Goal: Task Accomplishment & Management: Use online tool/utility

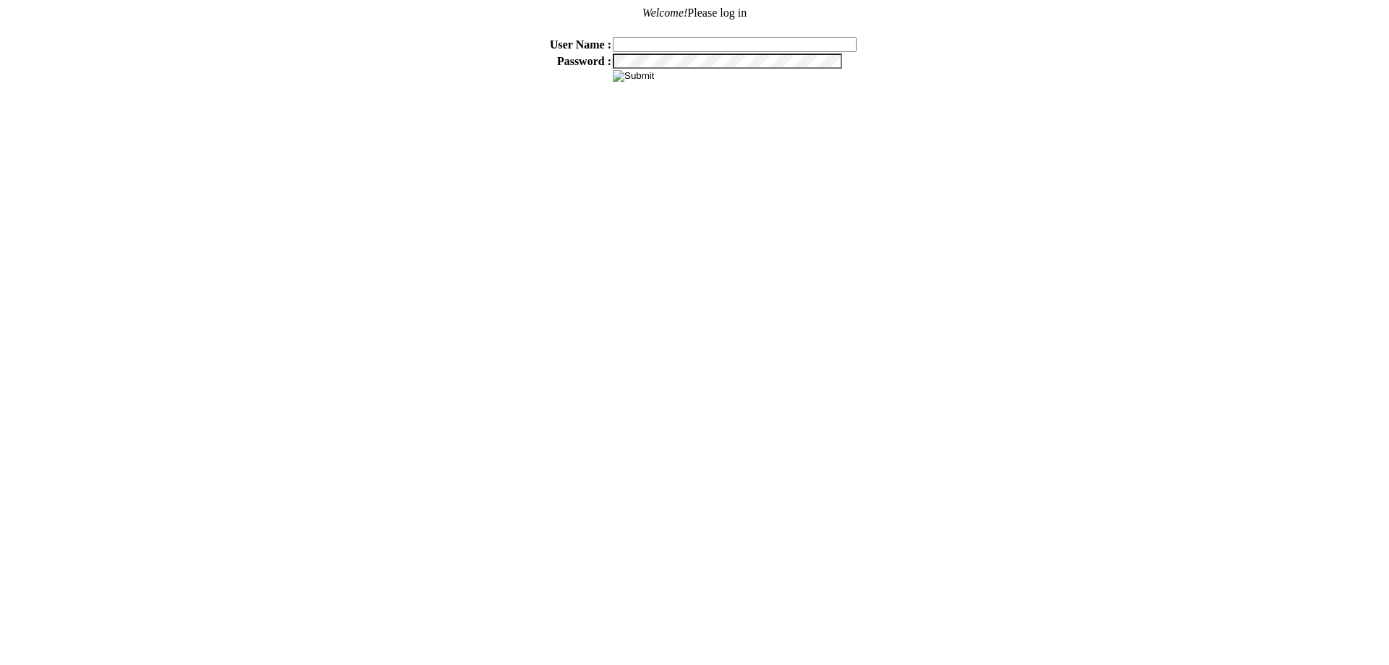
click at [647, 40] on input "text" at bounding box center [735, 44] width 244 height 15
type input "sdakes"
click at [613, 70] on input "image" at bounding box center [633, 76] width 41 height 12
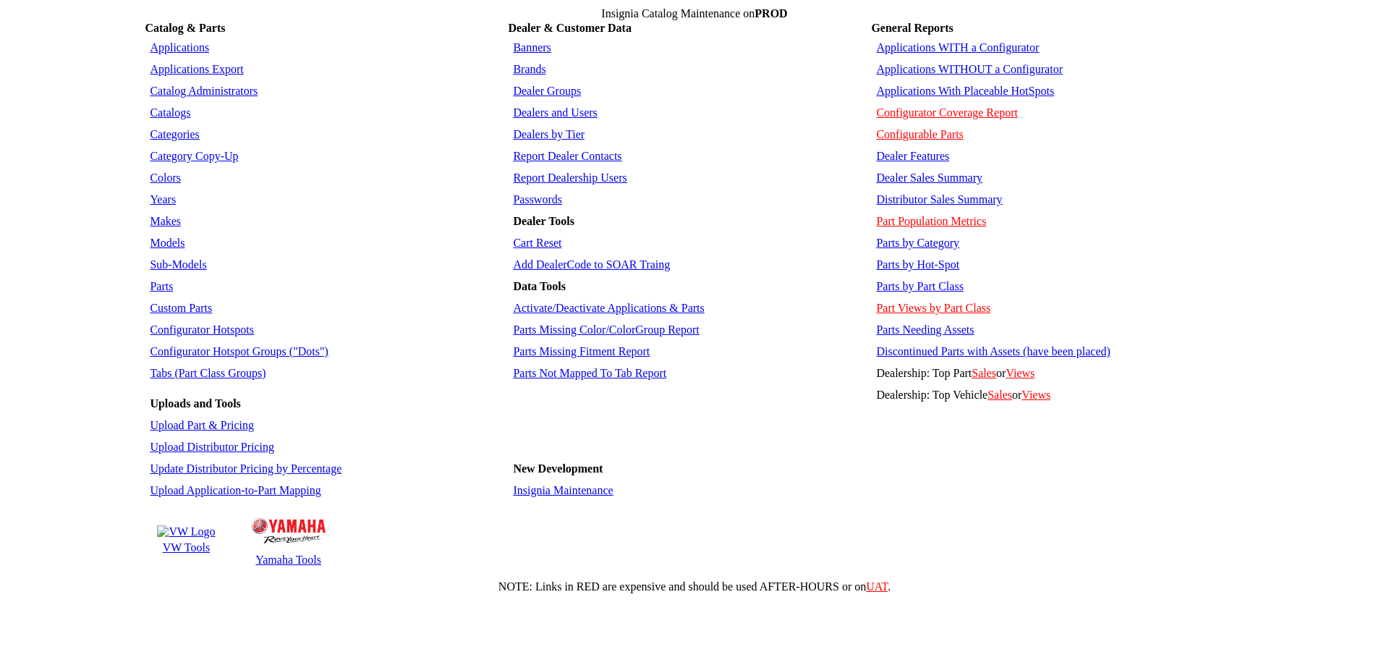
click at [166, 280] on link "Parts" at bounding box center [161, 286] width 23 height 12
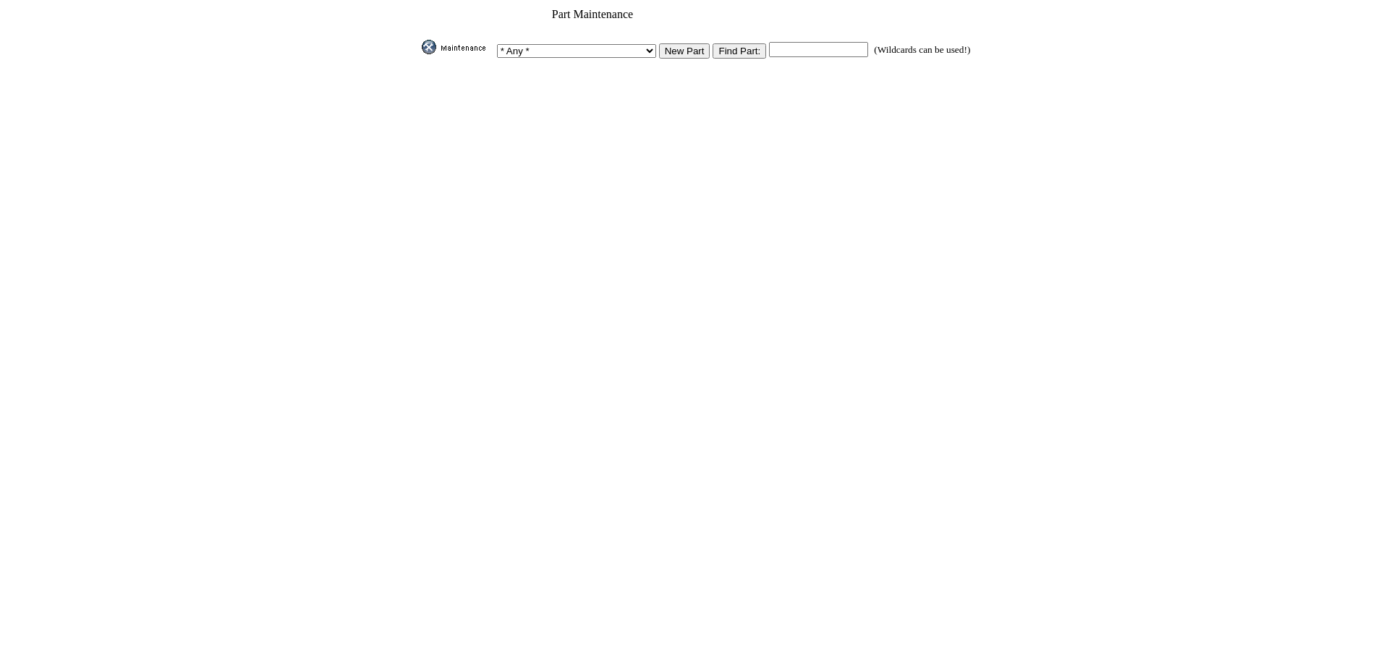
click at [793, 43] on input "text" at bounding box center [818, 49] width 99 height 15
paste input "WACGB2XMAANZA"
type input "WACGB2XMAANZA"
click at [419, 54] on input "image" at bounding box center [419, 54] width 0 height 0
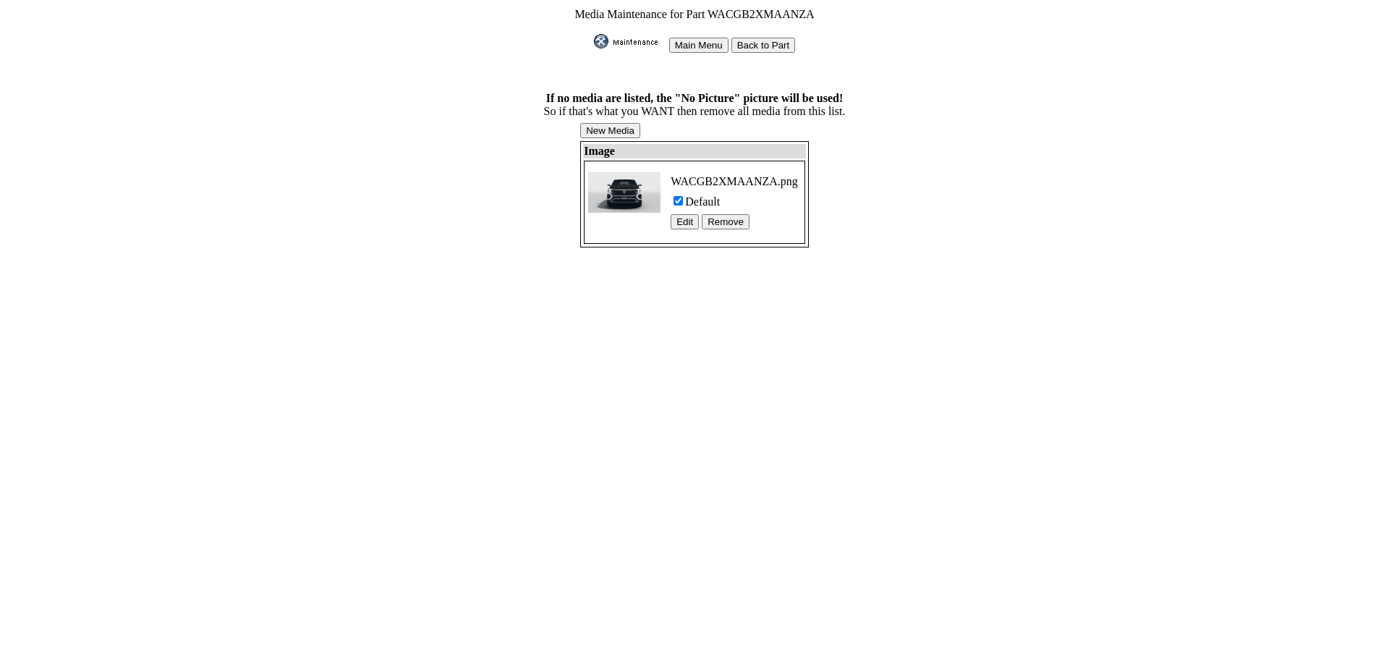
click at [646, 186] on img at bounding box center [624, 192] width 72 height 41
click at [636, 40] on img at bounding box center [630, 41] width 72 height 14
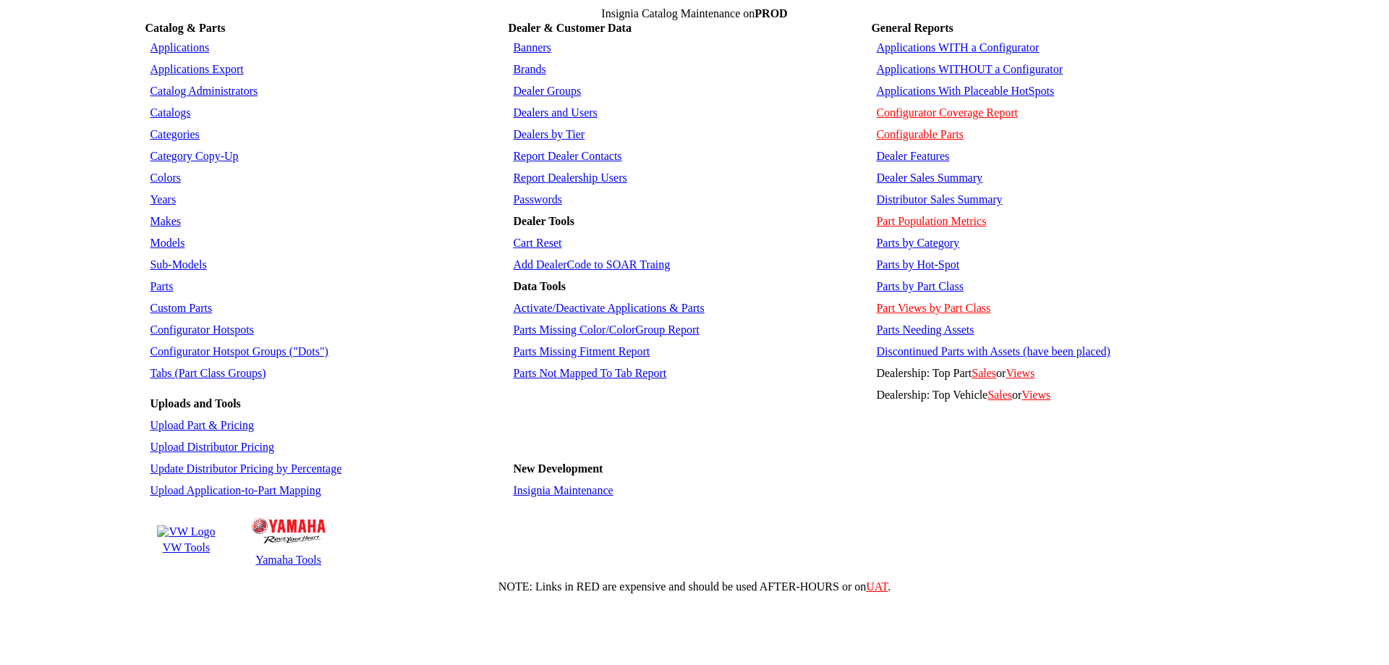
click at [158, 280] on link "Parts" at bounding box center [161, 286] width 23 height 12
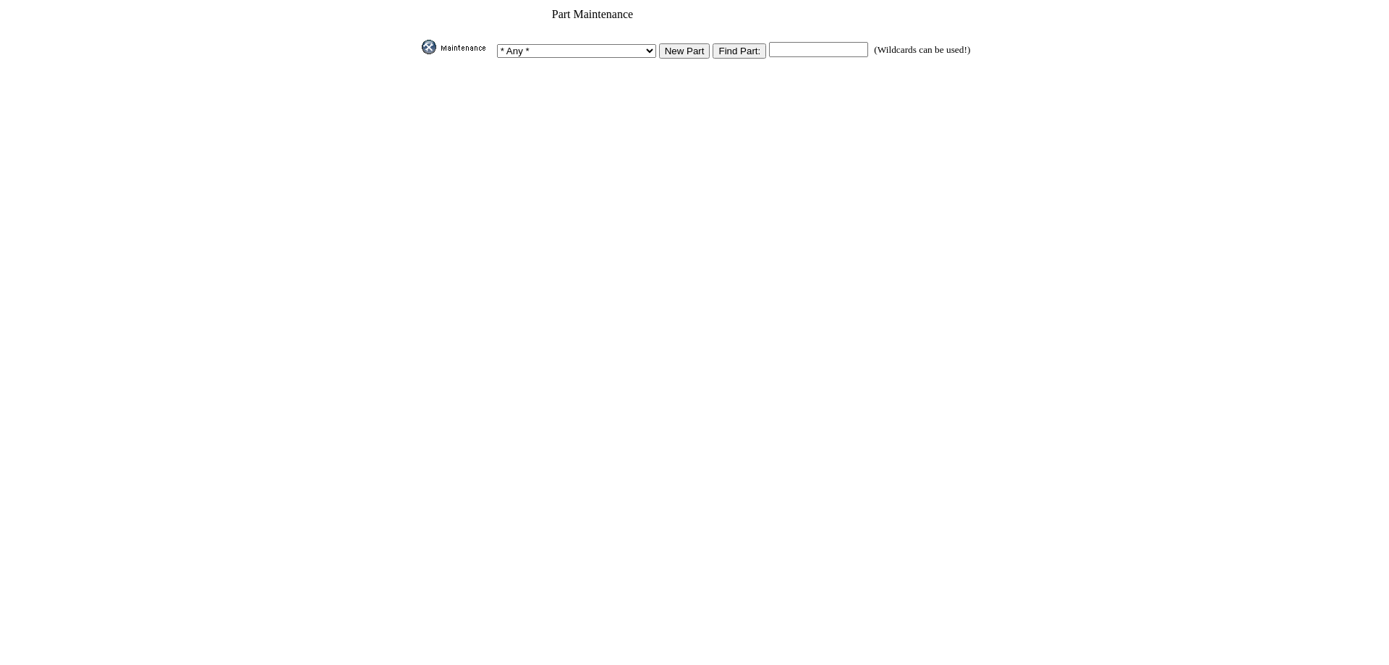
click at [769, 43] on input "text" at bounding box center [818, 49] width 99 height 15
paste input "WACGB3GBAANDA"
type input "WACGB3GBAANDA"
click at [725, 50] on input "Find Part:" at bounding box center [739, 50] width 54 height 15
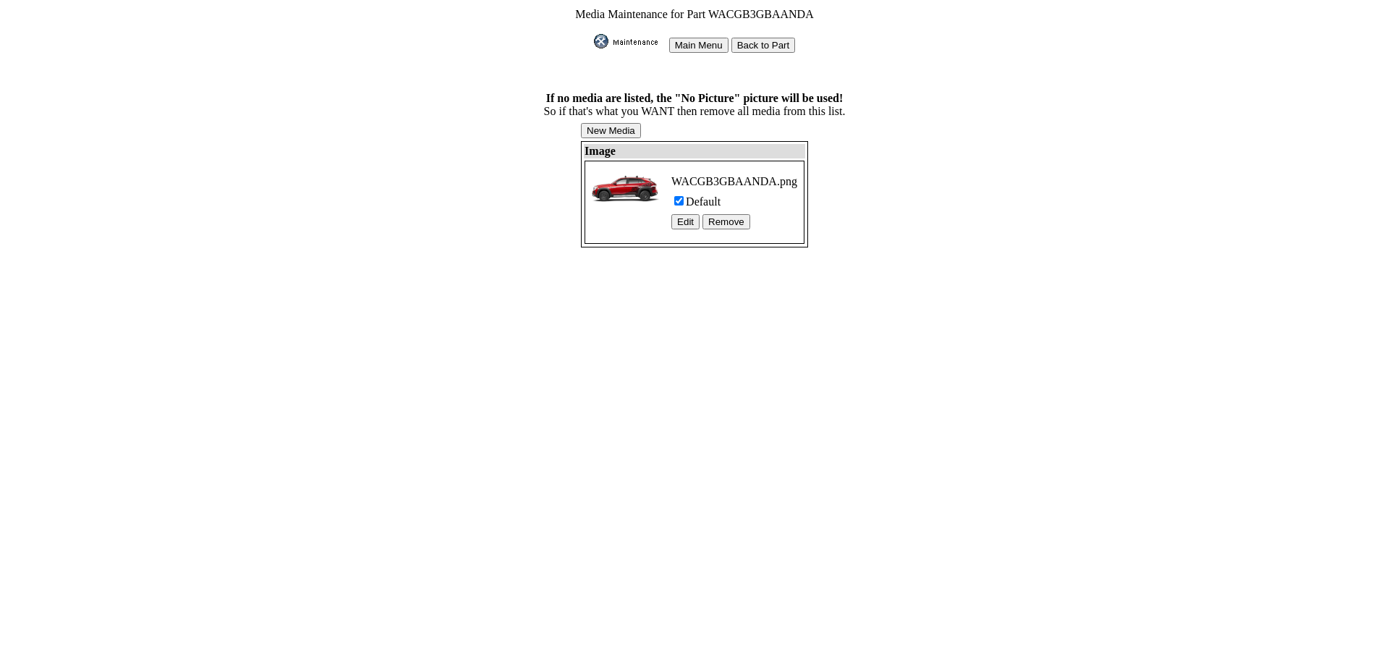
click at [634, 182] on img at bounding box center [625, 188] width 72 height 33
click at [772, 38] on input "Back to Part" at bounding box center [763, 45] width 64 height 15
